Goal: Task Accomplishment & Management: Manage account settings

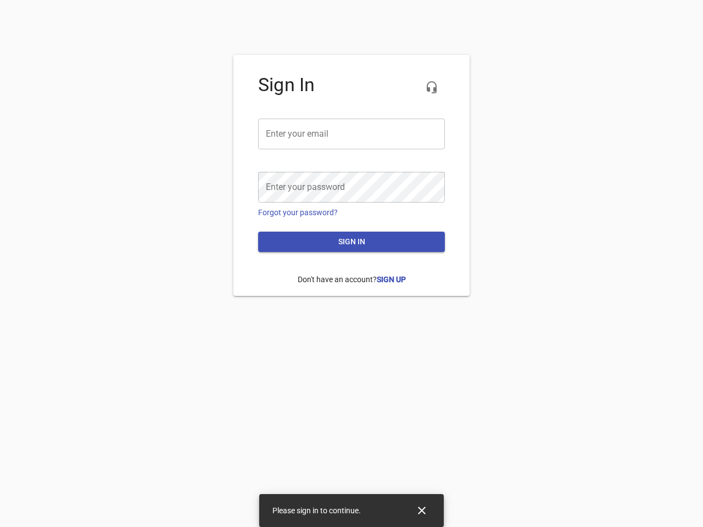
click at [431, 87] on icon "button" at bounding box center [431, 87] width 13 height 13
click at [351, 134] on input "email" at bounding box center [351, 134] width 187 height 31
